Goal: Task Accomplishment & Management: Manage account settings

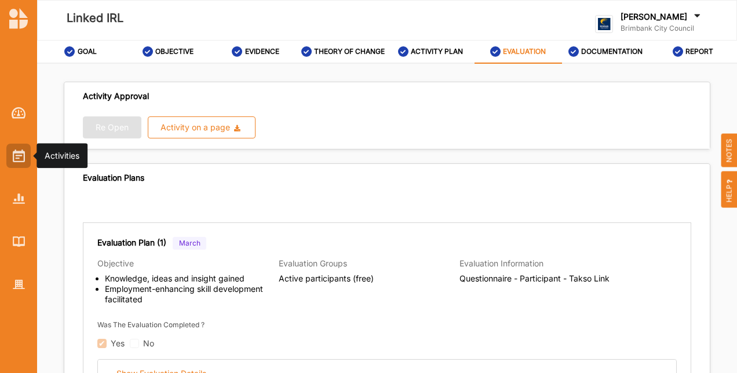
click at [22, 156] on img at bounding box center [19, 155] width 12 height 13
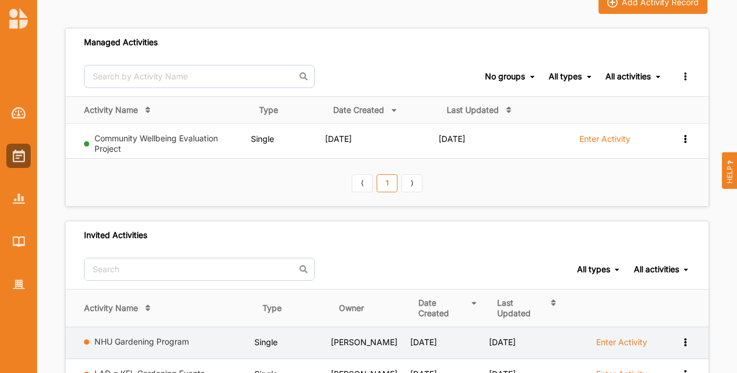
scroll to position [212, 0]
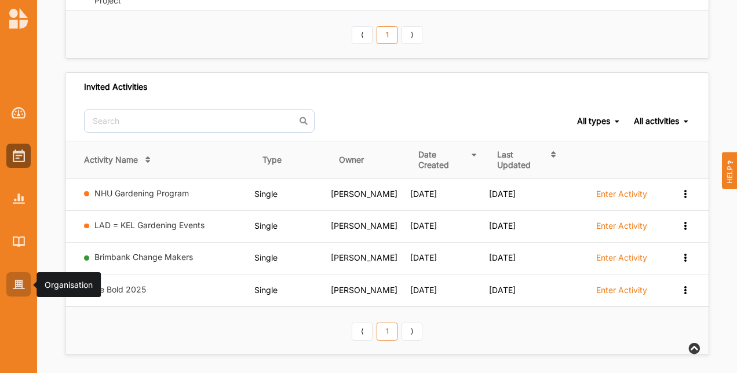
click at [24, 285] on div at bounding box center [18, 284] width 24 height 24
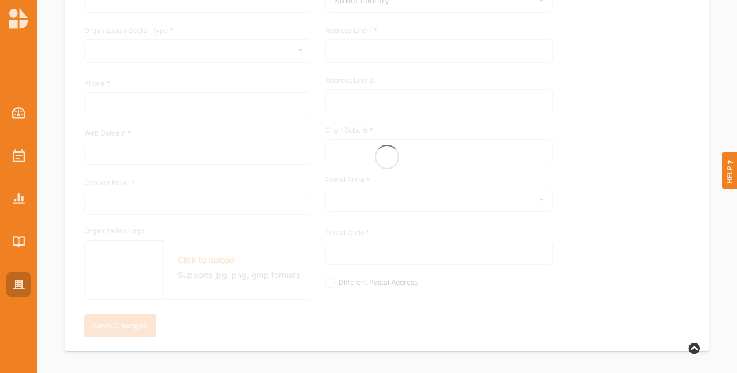
type input "Brimbank City Council"
type input "+61 03 9249 4000"
type input "brimbank.vic.gov.au"
type input "brimbank@brimbank.vic.gov.au"
type input "301 Hampshire Rd"
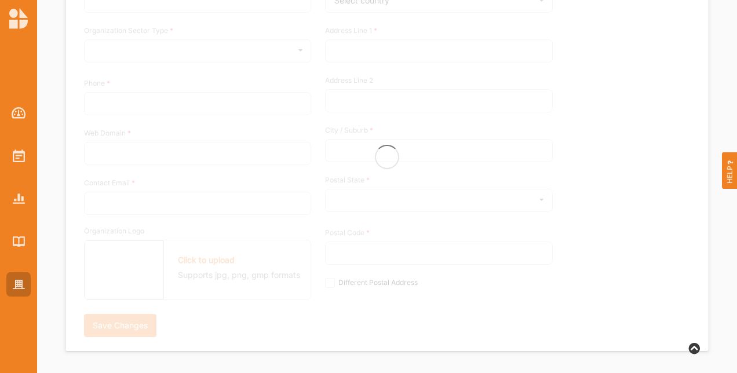
type input "Sunshine"
type input "3020"
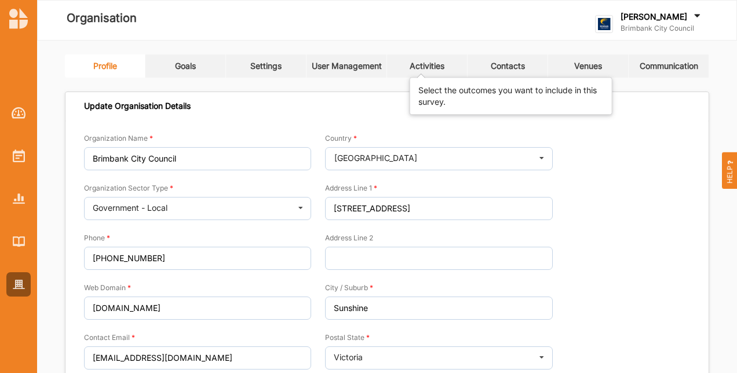
click at [443, 64] on div "Activities" at bounding box center [427, 66] width 35 height 10
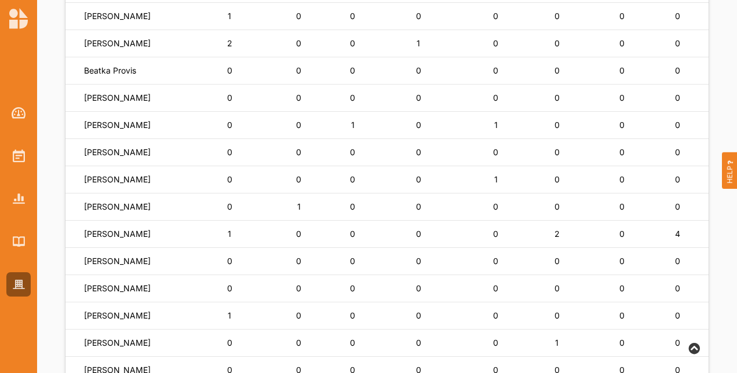
scroll to position [418, 0]
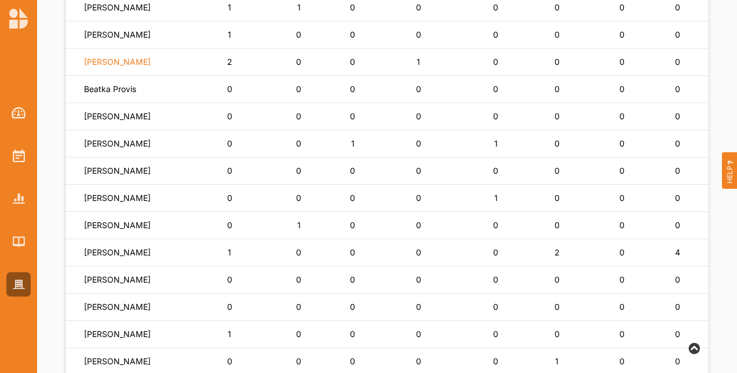
click at [116, 67] on label "Mariah Magri" at bounding box center [117, 62] width 67 height 10
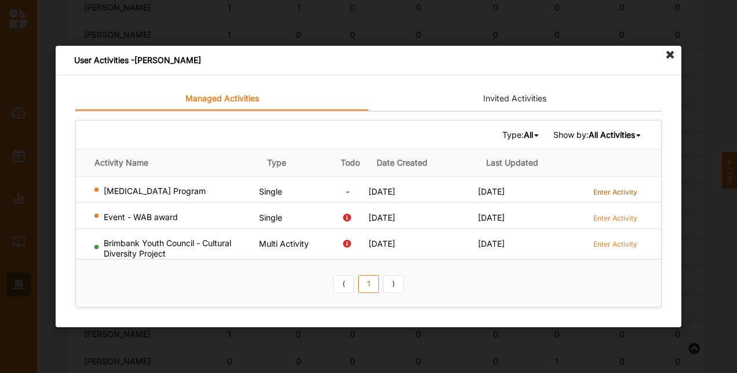
click at [627, 188] on label "Enter Activity" at bounding box center [615, 192] width 44 height 10
click at [668, 56] on icon at bounding box center [670, 55] width 19 height 19
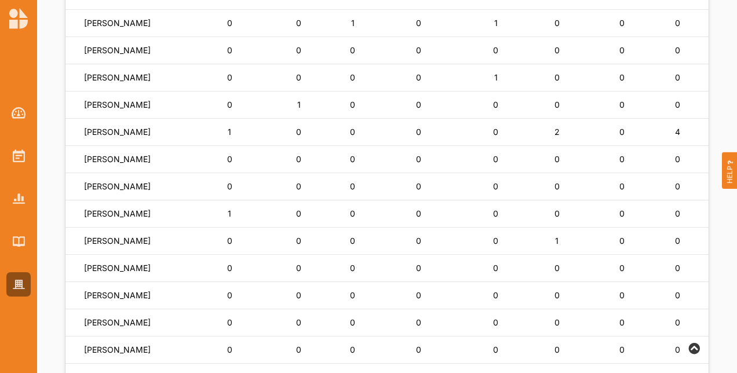
scroll to position [534, 0]
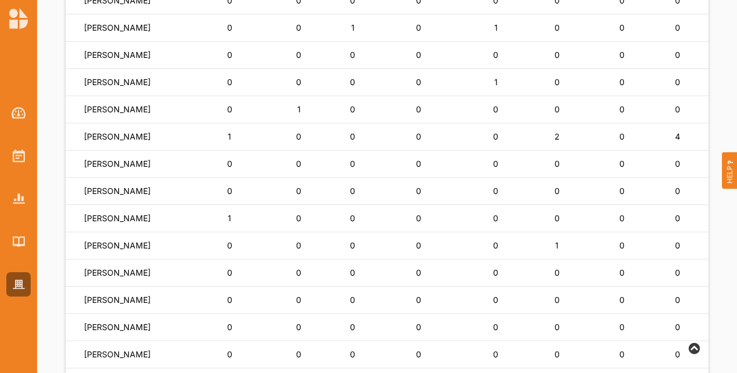
drag, startPoint x: 107, startPoint y: 316, endPoint x: 78, endPoint y: 192, distance: 127.4
click at [78, 192] on td "Rose Bruhn" at bounding box center [129, 191] width 129 height 27
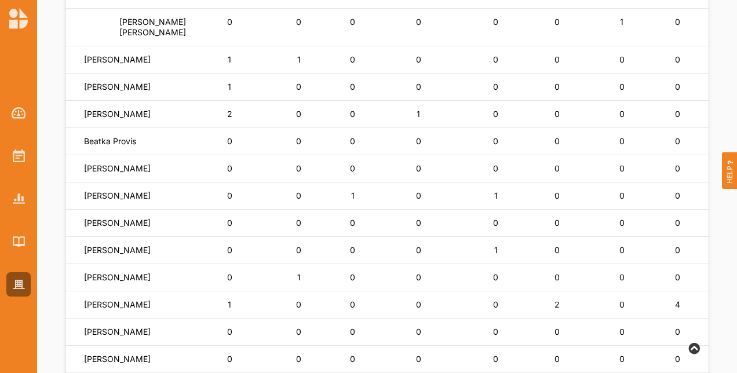
scroll to position [463, 0]
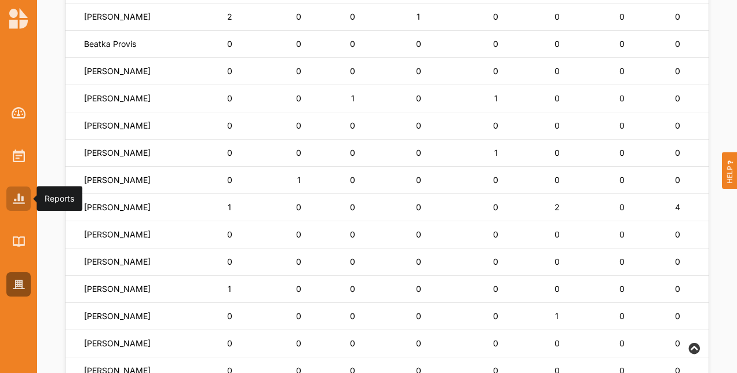
click at [23, 207] on div at bounding box center [18, 199] width 24 height 24
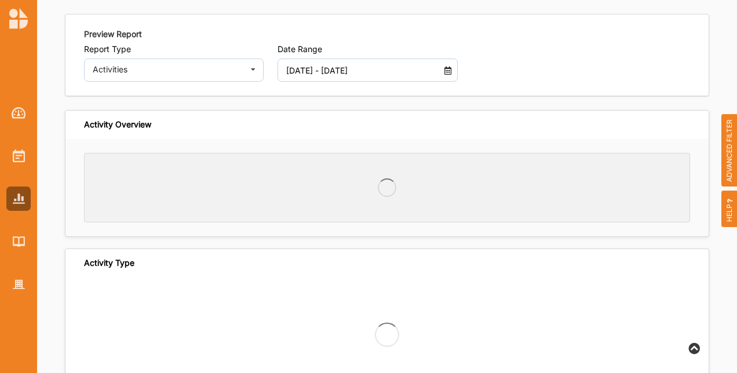
scroll to position [41, 0]
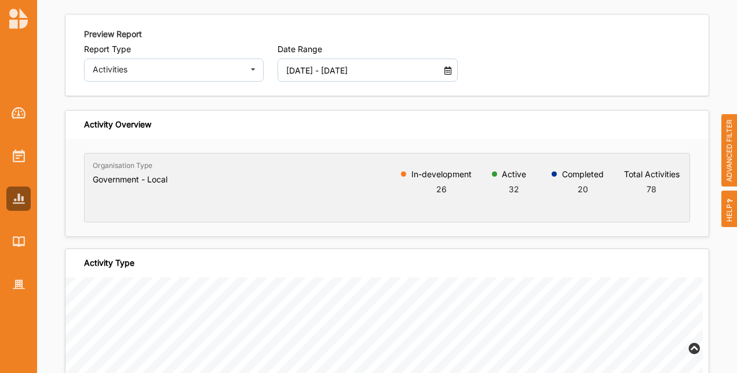
click at [727, 156] on span "ADVANCED FILTER" at bounding box center [729, 150] width 16 height 73
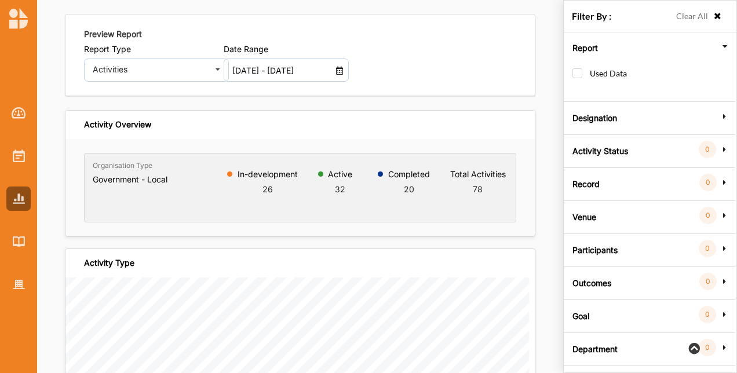
click at [625, 348] on div "Department 0" at bounding box center [648, 347] width 165 height 10
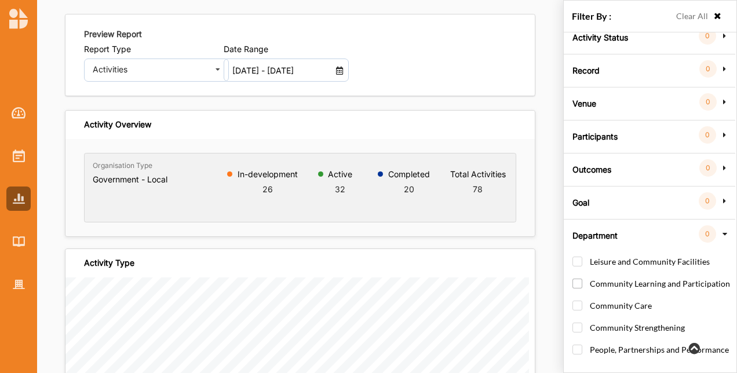
scroll to position [87, 0]
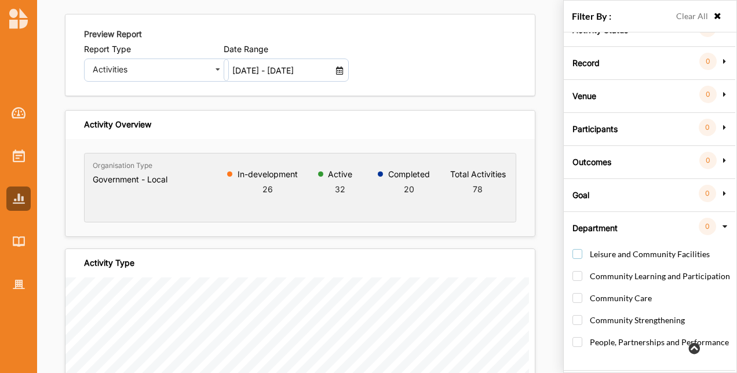
click at [576, 249] on label "Leisure and Community Facilities" at bounding box center [640, 259] width 137 height 21
checkbox input "true"
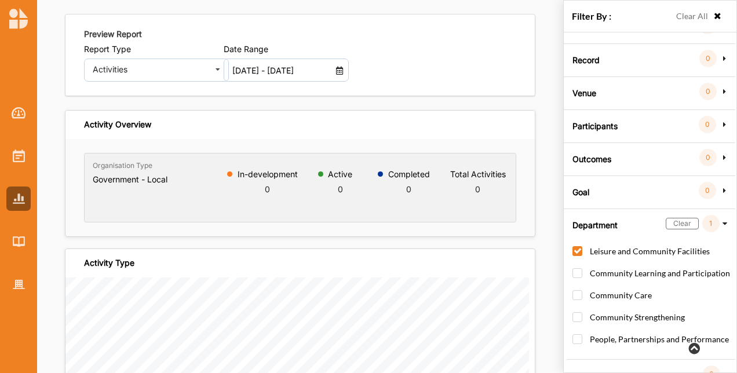
scroll to position [171, 0]
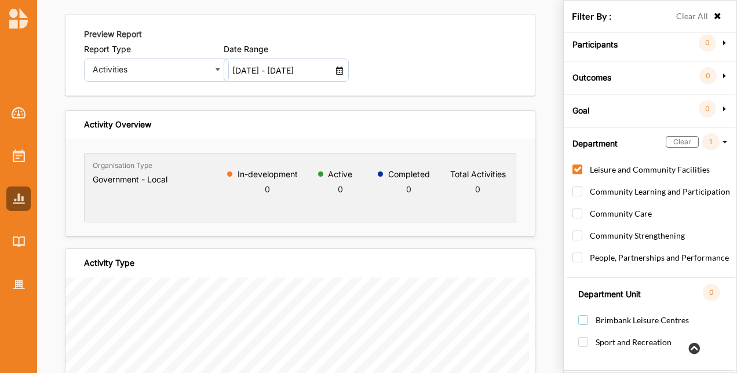
click at [582, 315] on label "Brimbank Leisure Centres" at bounding box center [633, 325] width 111 height 21
checkbox input "true"
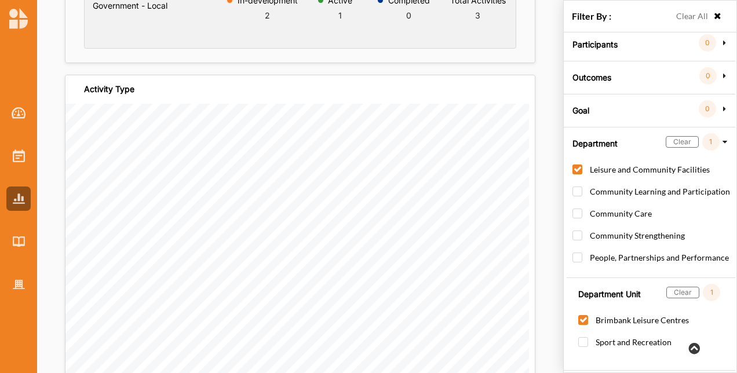
scroll to position [0, 0]
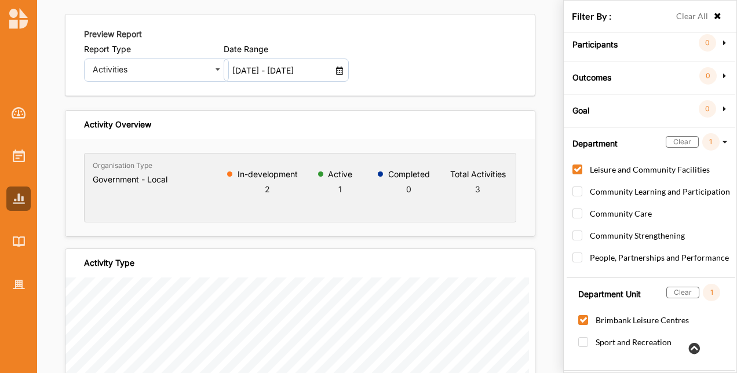
click at [583, 166] on label "Leisure and Community Facilities" at bounding box center [640, 174] width 137 height 21
checkbox input "false"
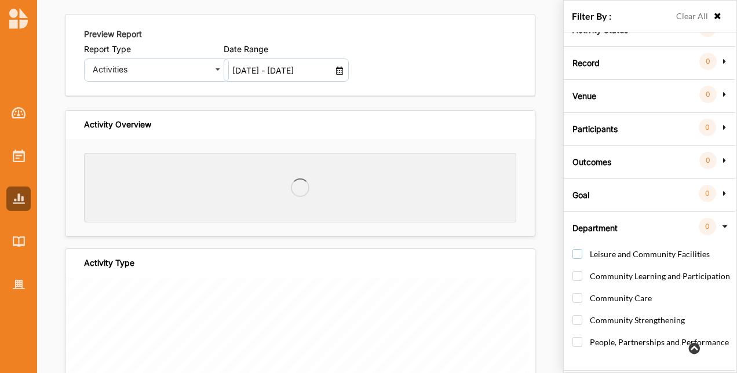
scroll to position [87, 0]
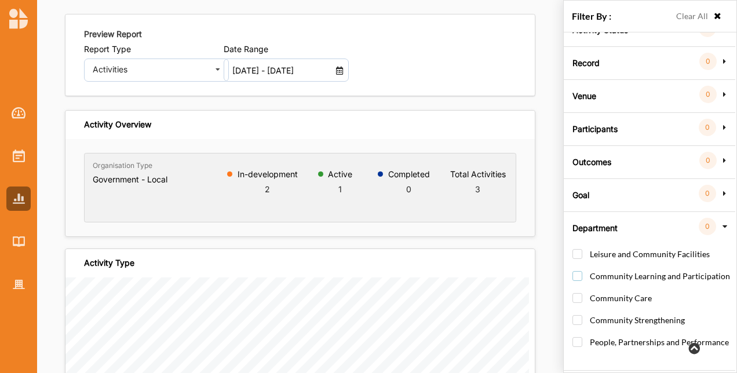
click at [582, 271] on label "Community Learning and Participation" at bounding box center [651, 281] width 158 height 21
checkbox input "true"
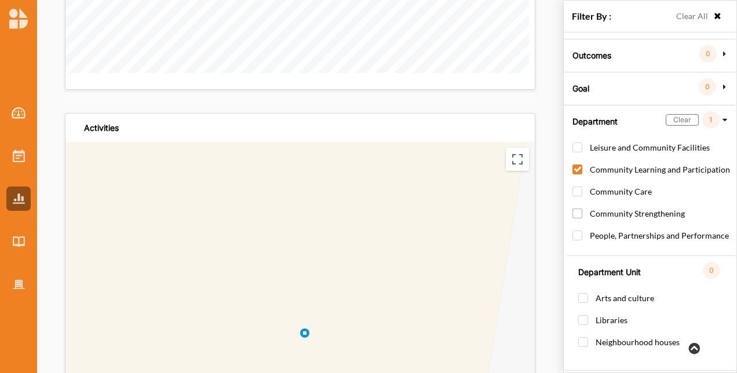
scroll to position [193, 0]
click at [584, 295] on label "Arts and culture" at bounding box center [616, 303] width 76 height 21
click at [581, 293] on label "Arts and culture" at bounding box center [616, 303] width 76 height 21
checkbox input "false"
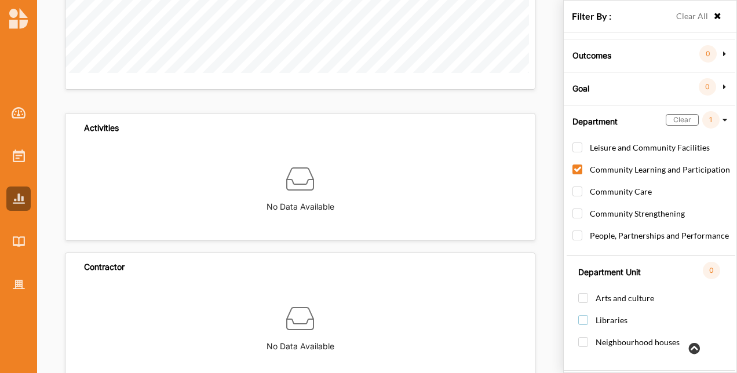
click at [586, 319] on label "Libraries" at bounding box center [602, 325] width 49 height 21
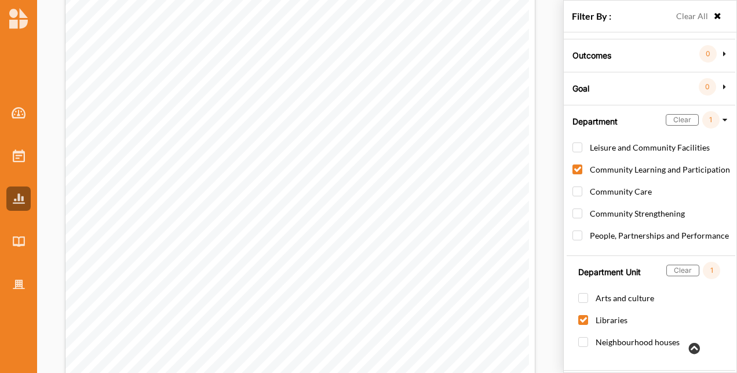
scroll to position [985, 0]
click at [586, 318] on label "Libraries" at bounding box center [602, 325] width 49 height 21
checkbox input "false"
click at [584, 337] on label "Neighbourhood houses" at bounding box center [628, 347] width 101 height 21
checkbox input "true"
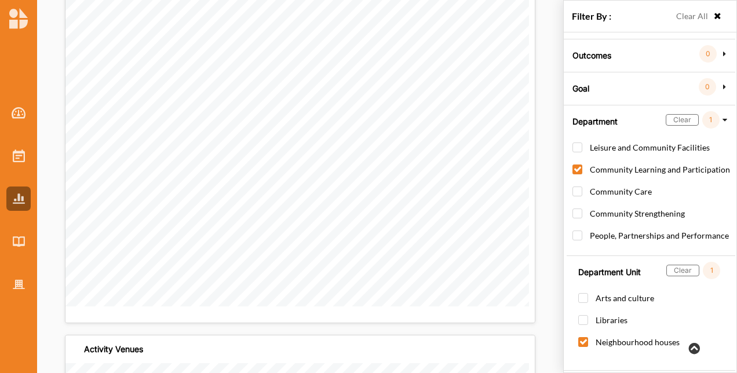
click at [702, 19] on label "Clear All" at bounding box center [692, 16] width 32 height 13
checkbox input "false"
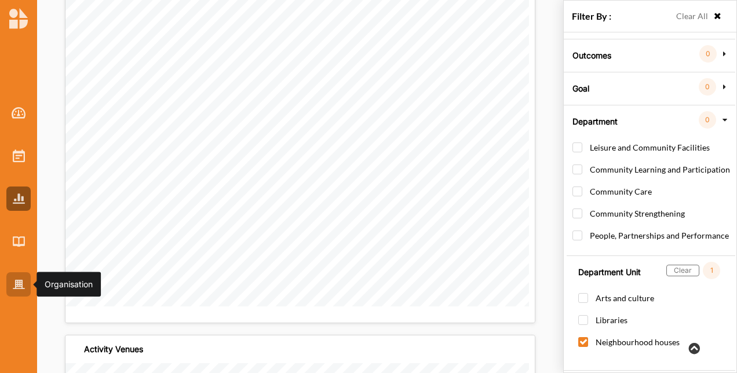
click at [21, 291] on div at bounding box center [18, 284] width 24 height 24
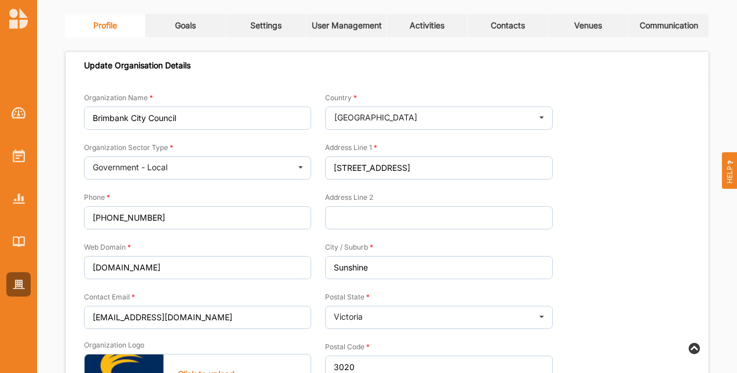
click at [425, 29] on div "Activities" at bounding box center [427, 25] width 35 height 10
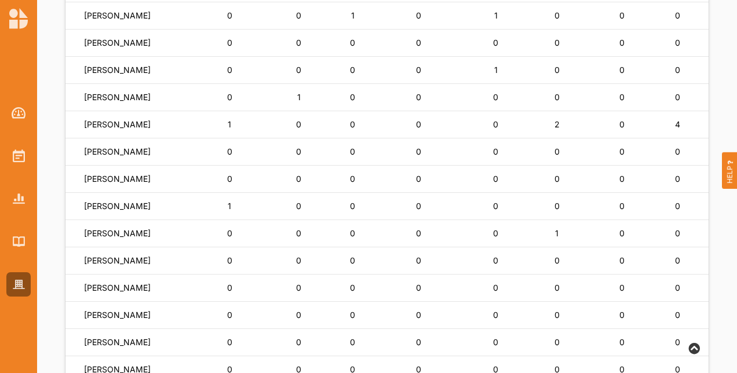
scroll to position [562, 0]
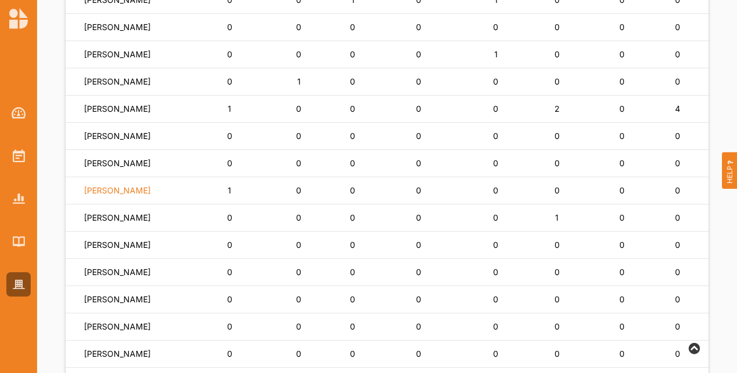
click at [108, 196] on label "Ayden Said" at bounding box center [117, 190] width 67 height 10
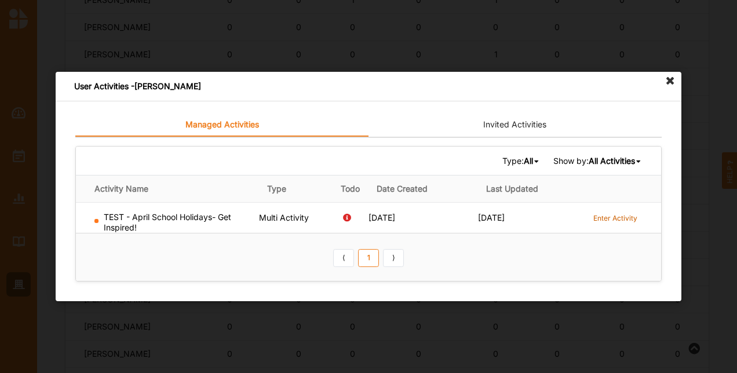
click at [624, 215] on label "Enter Activity" at bounding box center [615, 218] width 44 height 10
click at [672, 82] on icon at bounding box center [670, 81] width 19 height 19
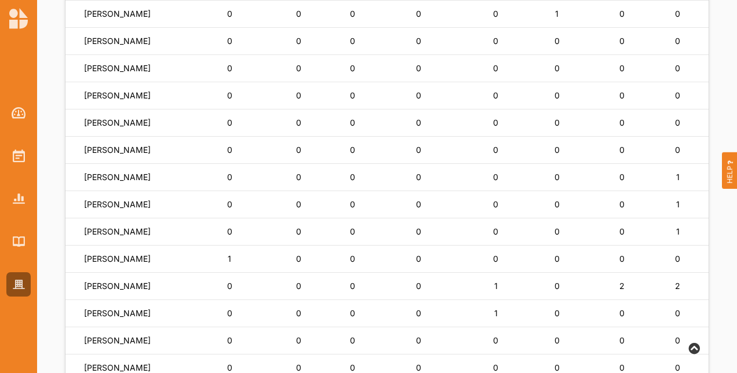
scroll to position [650, 0]
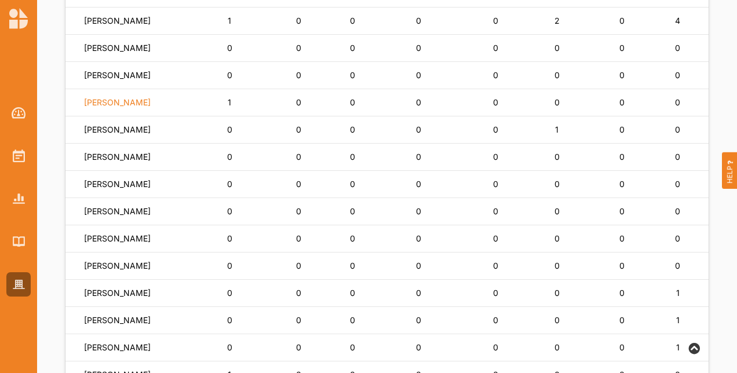
click at [114, 107] on label "Ayden Said" at bounding box center [117, 102] width 67 height 10
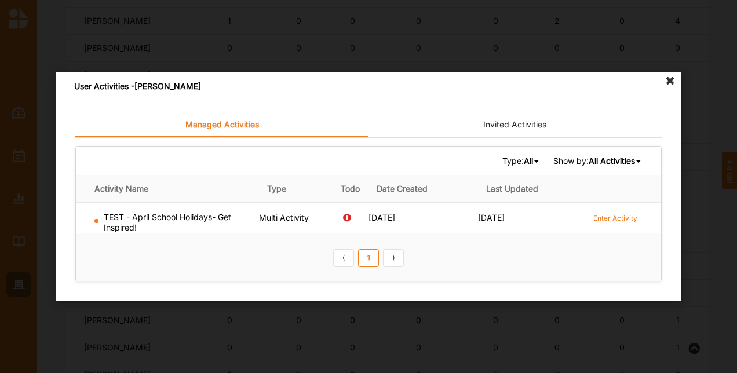
click at [675, 78] on icon at bounding box center [670, 81] width 19 height 19
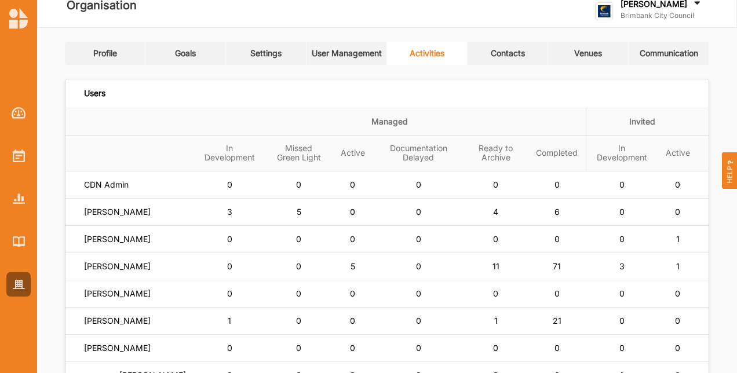
scroll to position [0, 0]
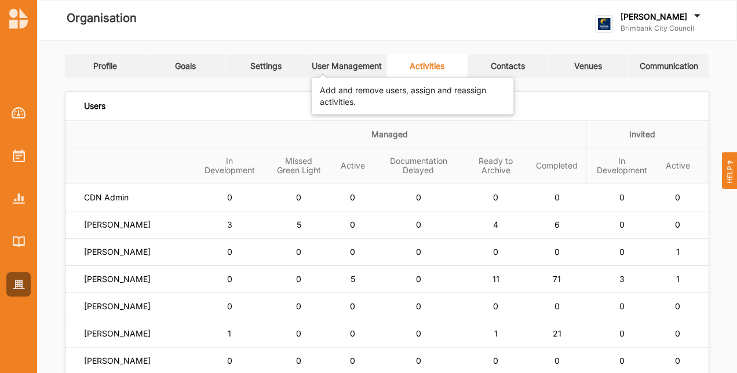
click at [327, 68] on div "User Management" at bounding box center [347, 66] width 70 height 10
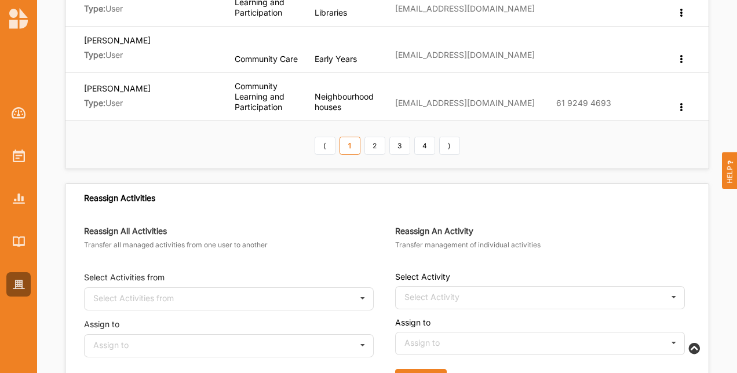
scroll to position [811, 0]
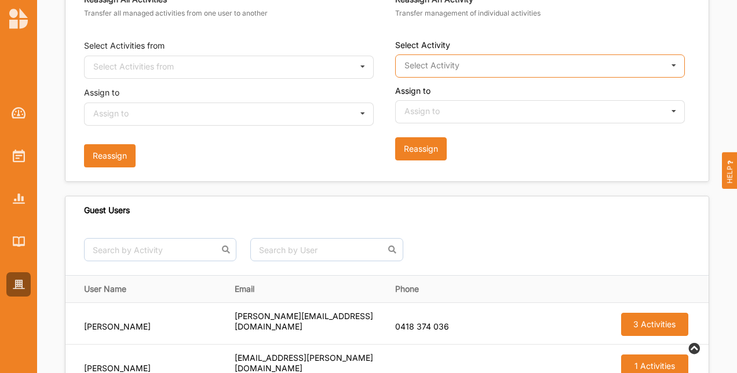
click at [498, 61] on input "text" at bounding box center [540, 66] width 288 height 23
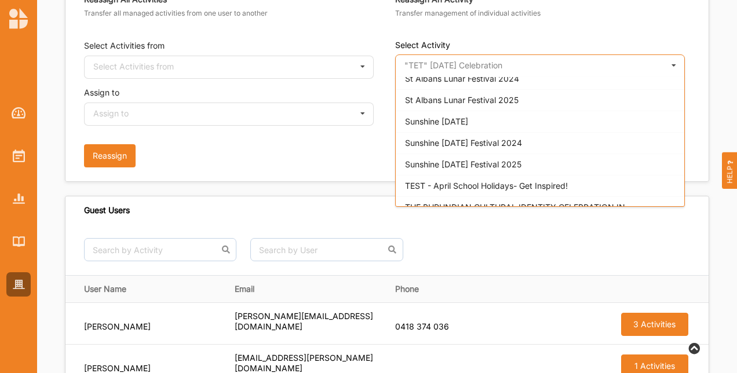
scroll to position [2780, 0]
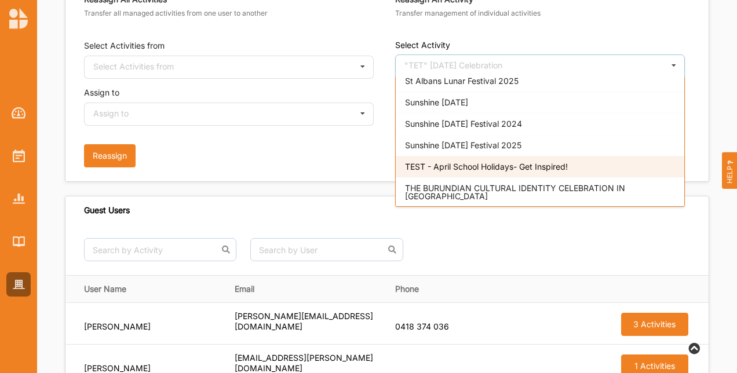
click at [485, 162] on span "TEST - April School Holidays- Get Inspired!" at bounding box center [486, 167] width 163 height 10
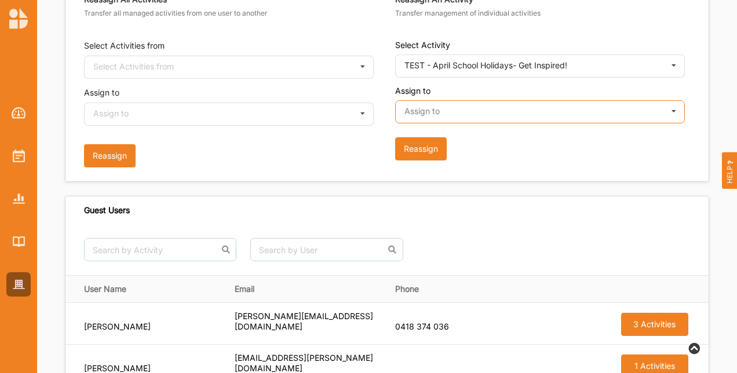
click at [469, 101] on input "text" at bounding box center [540, 112] width 288 height 23
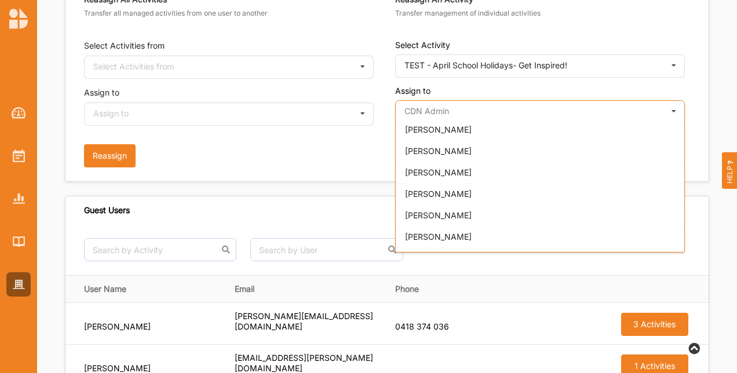
scroll to position [598, 0]
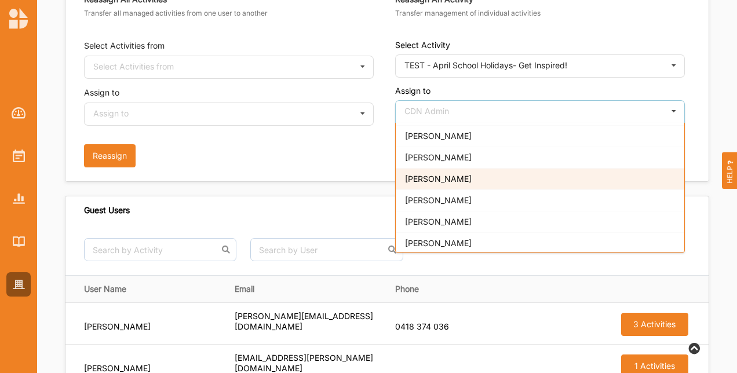
click at [430, 168] on div "[PERSON_NAME]" at bounding box center [540, 178] width 288 height 21
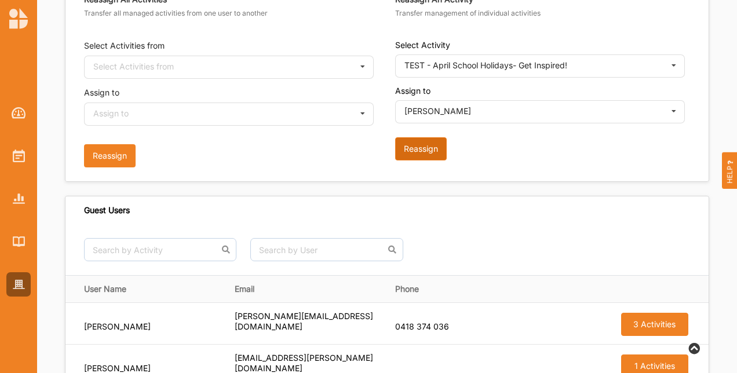
click at [425, 137] on button "Reassign" at bounding box center [421, 148] width 52 height 23
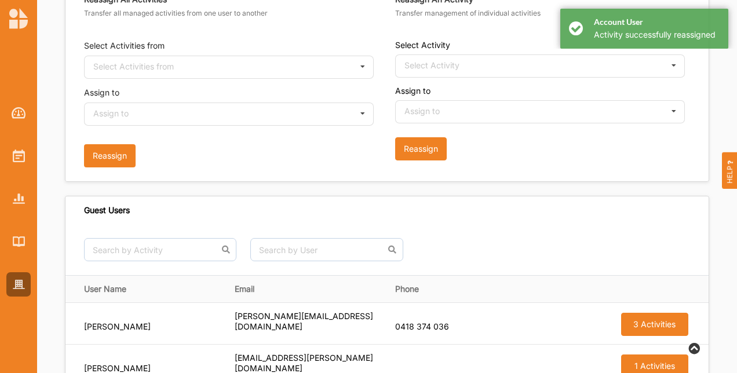
click at [4, 160] on div at bounding box center [18, 189] width 37 height 214
click at [17, 159] on img at bounding box center [19, 155] width 12 height 13
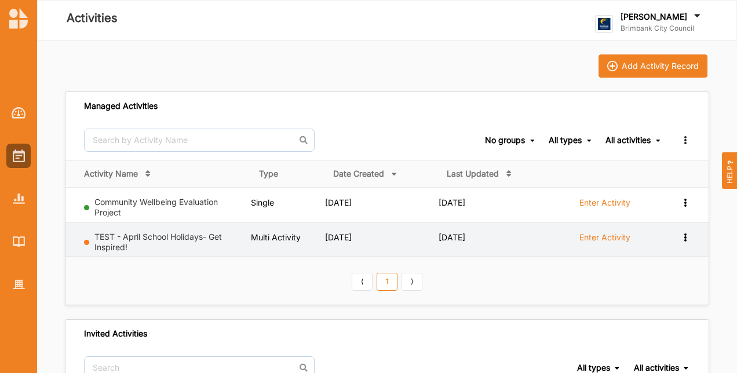
click at [686, 239] on icon at bounding box center [685, 236] width 10 height 8
click at [657, 319] on div "Remove" at bounding box center [655, 320] width 51 height 8
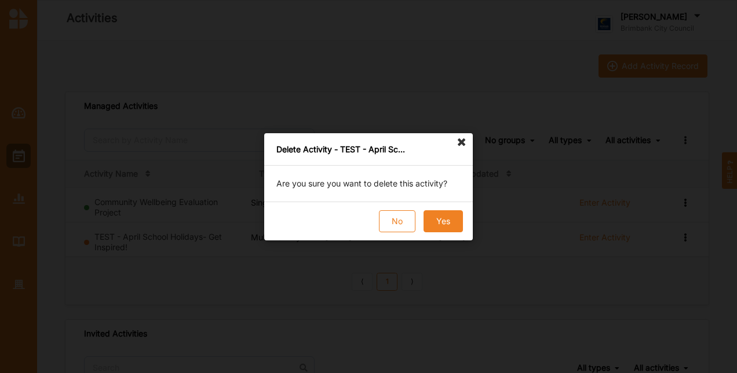
drag, startPoint x: 445, startPoint y: 231, endPoint x: 447, endPoint y: 225, distance: 6.8
click at [445, 231] on button "Yes" at bounding box center [442, 221] width 39 height 22
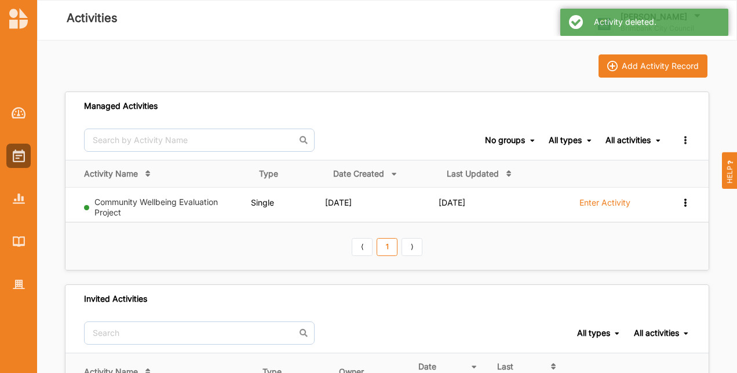
click at [453, 222] on th "⟨ 1 ⟩" at bounding box center [386, 246] width 643 height 48
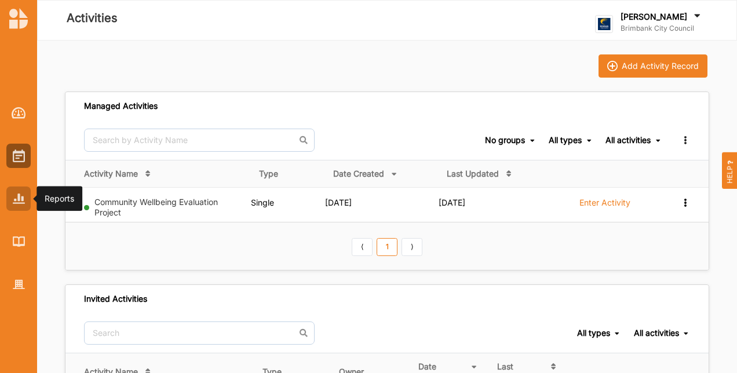
click at [21, 196] on img at bounding box center [19, 198] width 12 height 10
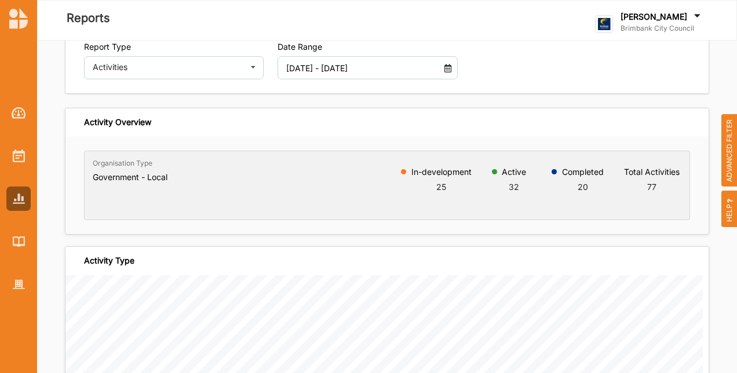
scroll to position [58, 0]
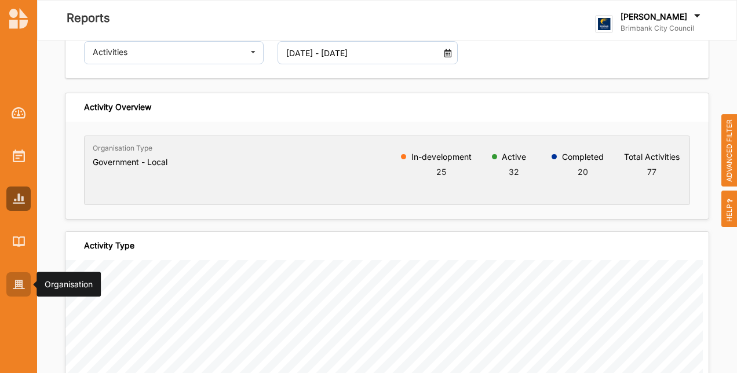
click at [21, 292] on div at bounding box center [18, 284] width 24 height 24
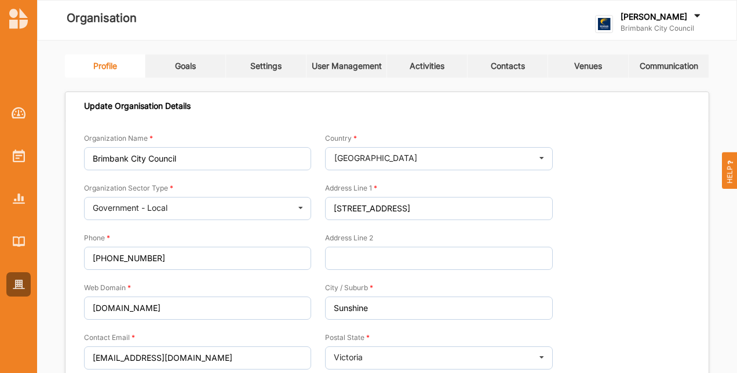
click at [429, 58] on link "Activities" at bounding box center [427, 65] width 81 height 23
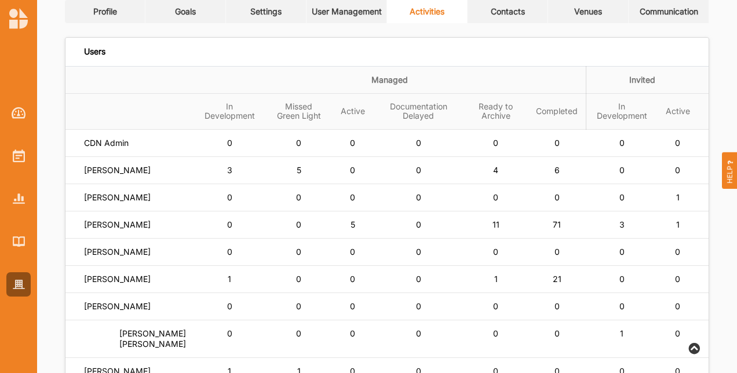
scroll to position [116, 0]
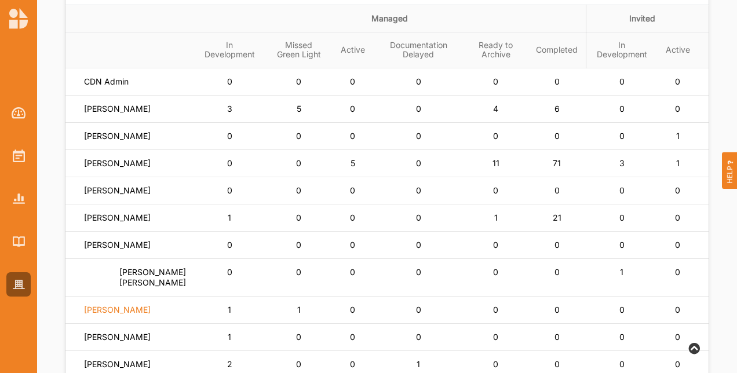
click at [148, 315] on label "Cassandra Connelly" at bounding box center [117, 310] width 67 height 10
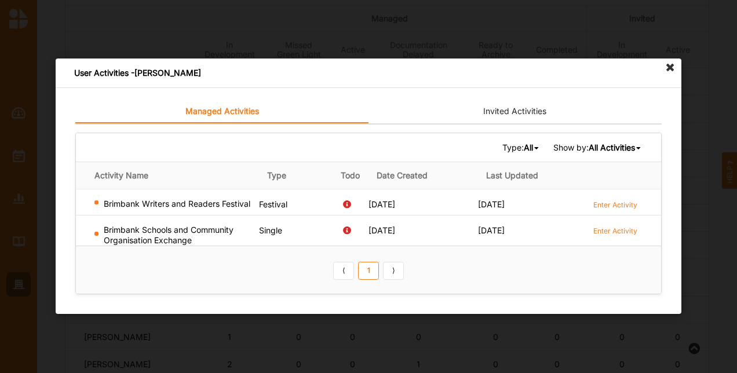
click at [670, 66] on icon at bounding box center [670, 68] width 19 height 19
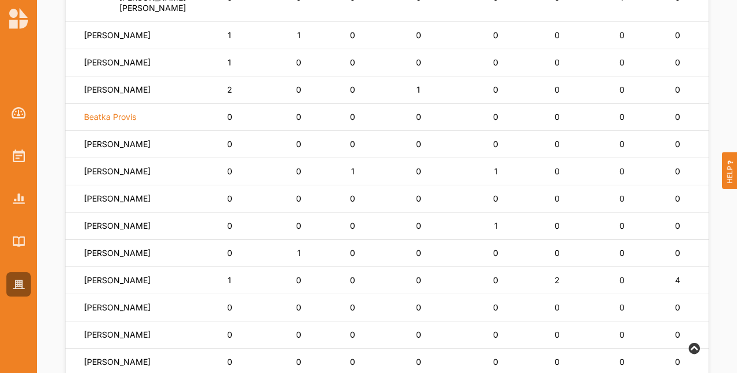
scroll to position [405, 0]
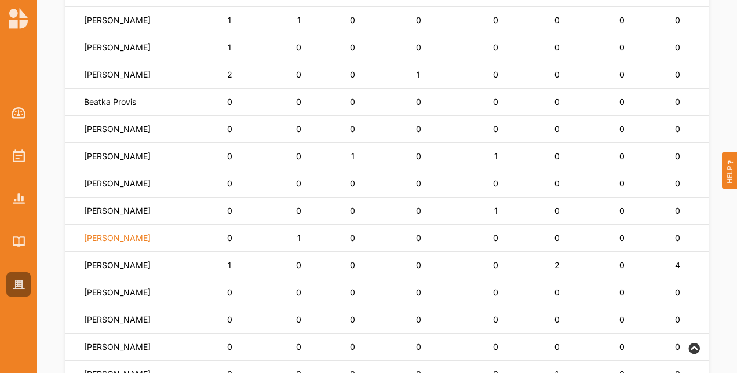
click at [111, 243] on label "Tahira Sheikh" at bounding box center [117, 238] width 67 height 10
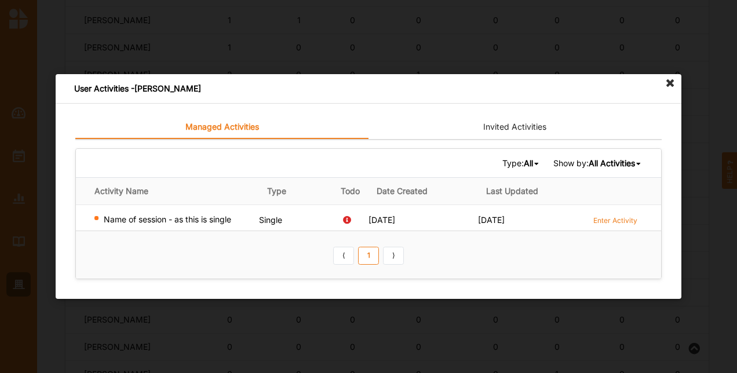
click at [673, 81] on icon at bounding box center [670, 83] width 19 height 19
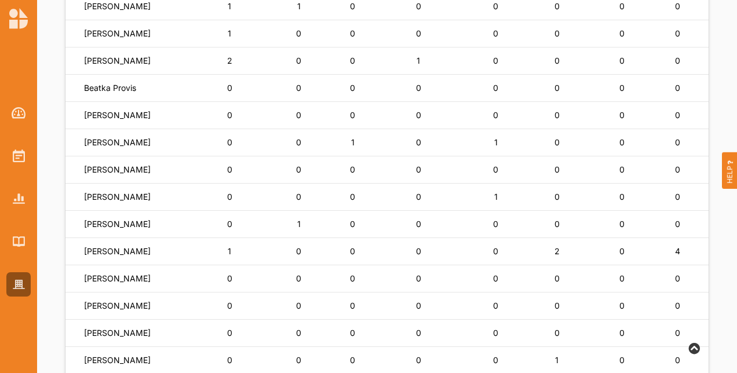
scroll to position [424, 0]
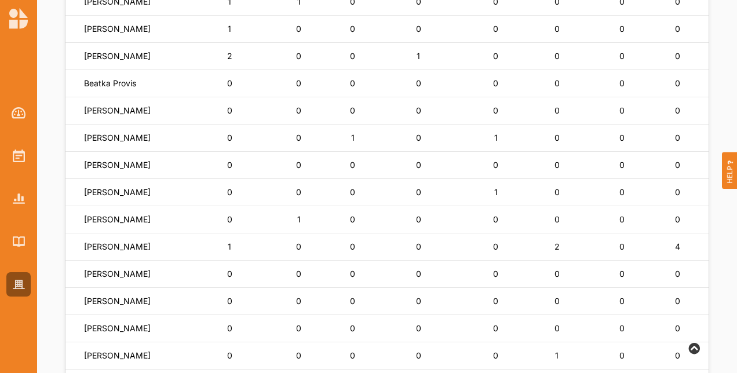
click at [332, 222] on td "0" at bounding box center [352, 219] width 41 height 27
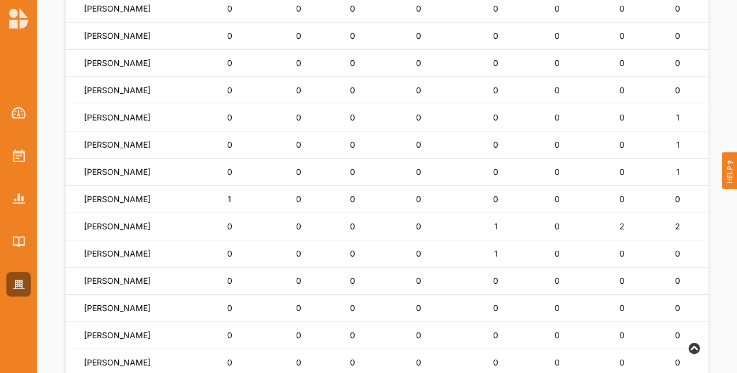
scroll to position [829, 0]
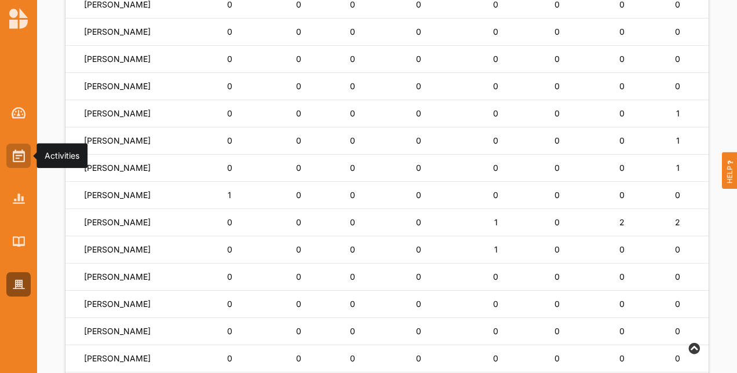
click at [15, 159] on img at bounding box center [19, 155] width 12 height 13
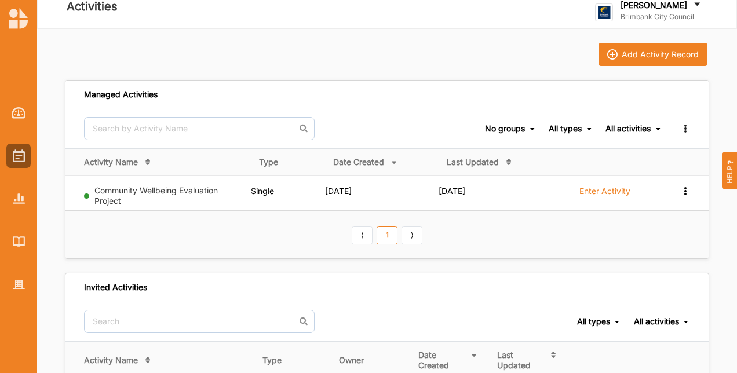
scroll to position [12, 0]
click at [10, 209] on div at bounding box center [18, 199] width 24 height 24
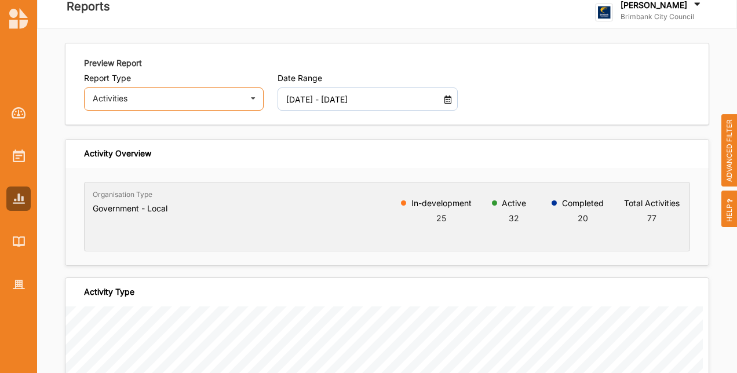
click at [180, 88] on div "Activities Activities Outcomes Inputs & Outputs Management Summary" at bounding box center [174, 98] width 180 height 23
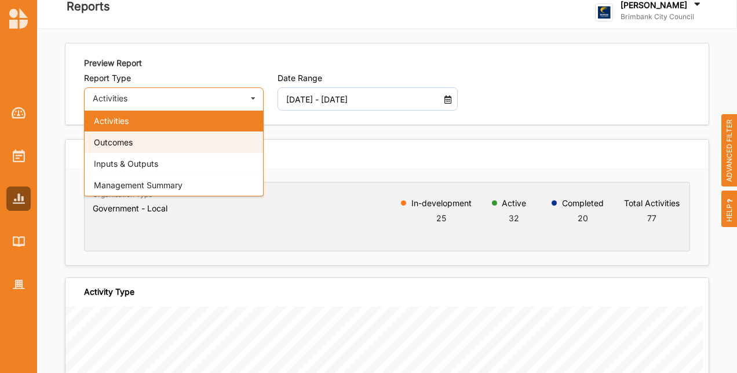
click at [132, 149] on div "Outcomes" at bounding box center [174, 141] width 178 height 21
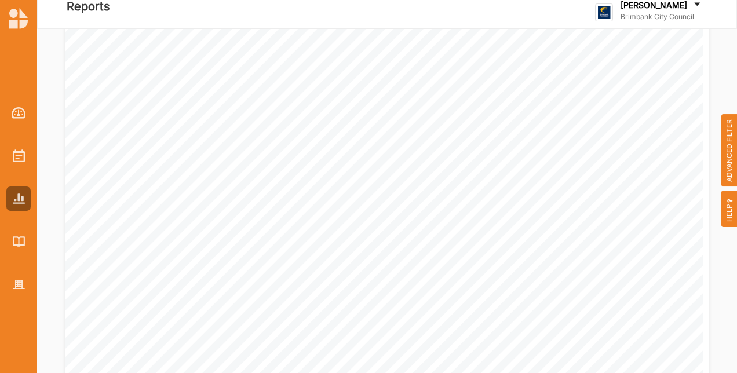
scroll to position [522, 0]
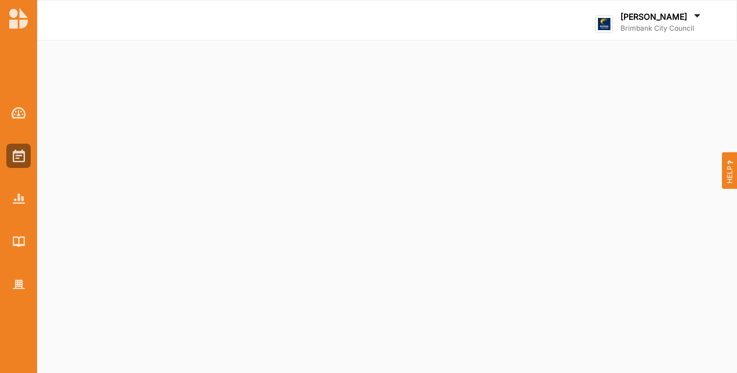
select select "2"
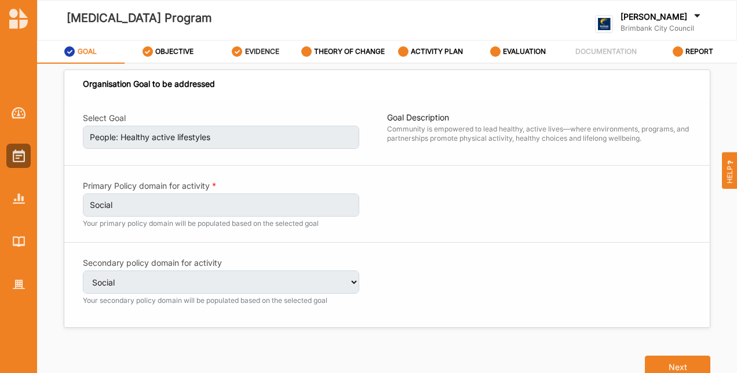
click at [261, 57] on div "EVIDENCE" at bounding box center [255, 51] width 47 height 21
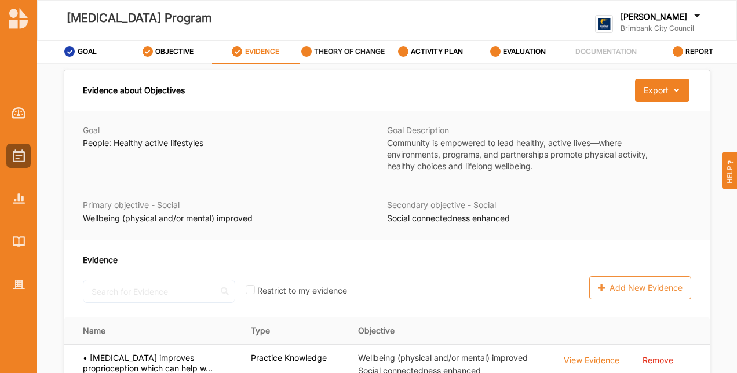
click at [352, 52] on label "THEORY OF CHANGE" at bounding box center [349, 51] width 71 height 9
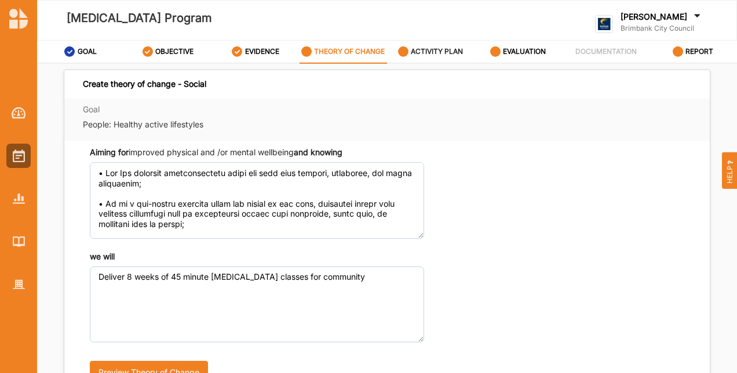
click at [459, 53] on label "ACTIVITY PLAN" at bounding box center [437, 51] width 52 height 9
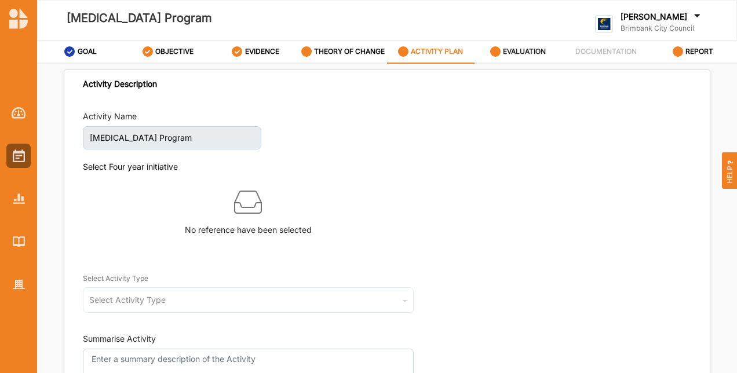
click at [552, 58] on link "EVALUATION" at bounding box center [517, 52] width 87 height 23
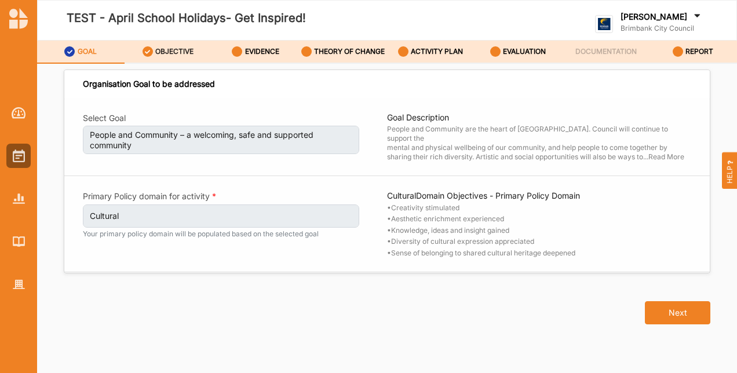
click at [174, 43] on div "OBJECTIVE" at bounding box center [168, 51] width 52 height 21
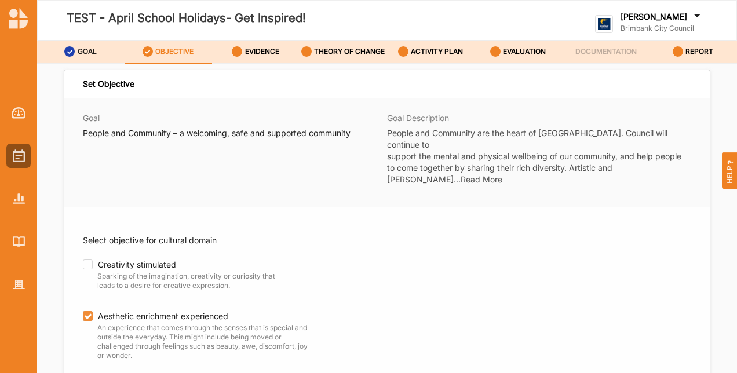
click at [87, 59] on div "GOAL" at bounding box center [80, 51] width 32 height 21
